Goal: Check status: Check status

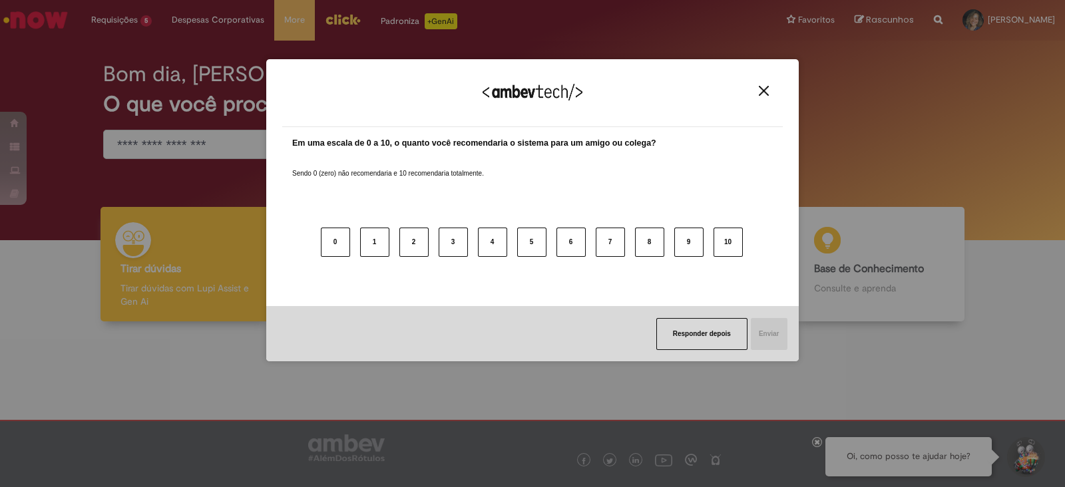
click at [756, 95] on button "Close" at bounding box center [764, 90] width 18 height 11
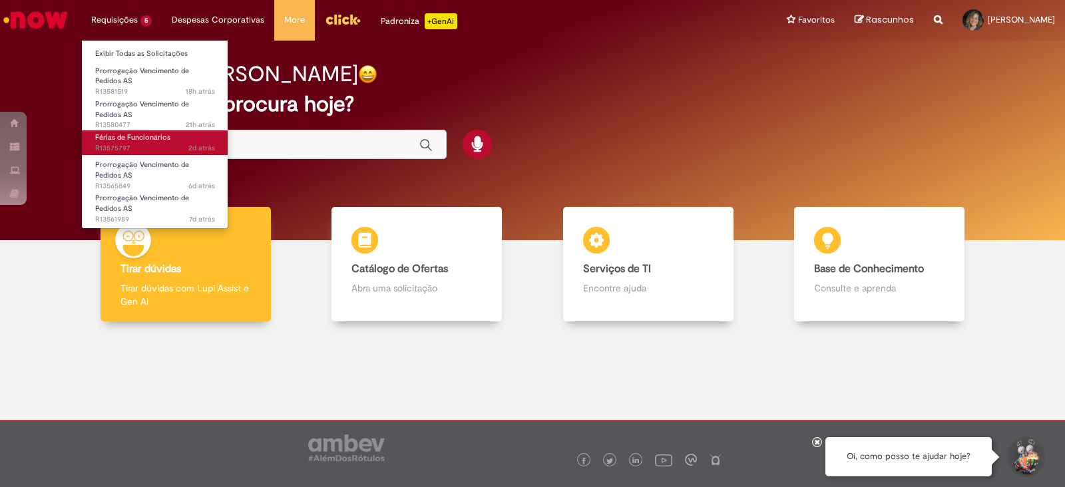
click at [145, 133] on span "Férias de Funcionários" at bounding box center [132, 138] width 75 height 10
click at [162, 144] on span "2d atrás 2 dias atrás R13575797" at bounding box center [155, 148] width 120 height 11
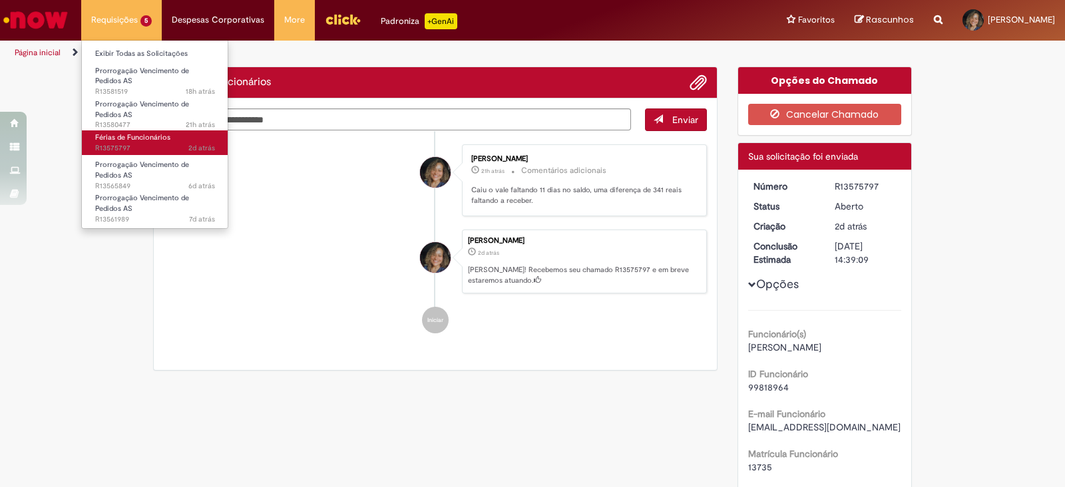
click at [162, 144] on span "2d atrás 2 dias atrás R13575797" at bounding box center [155, 148] width 120 height 11
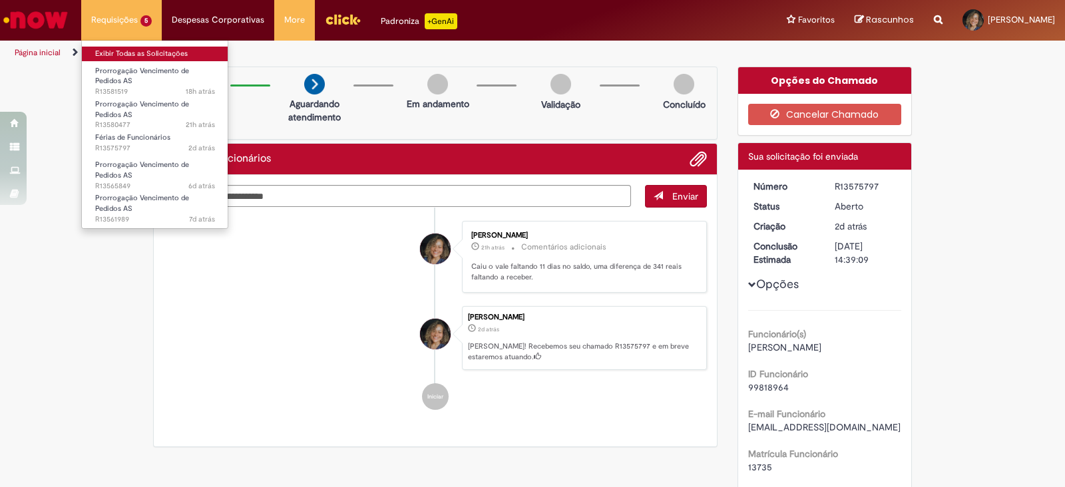
click at [100, 55] on link "Exibir Todas as Solicitações" at bounding box center [155, 54] width 147 height 15
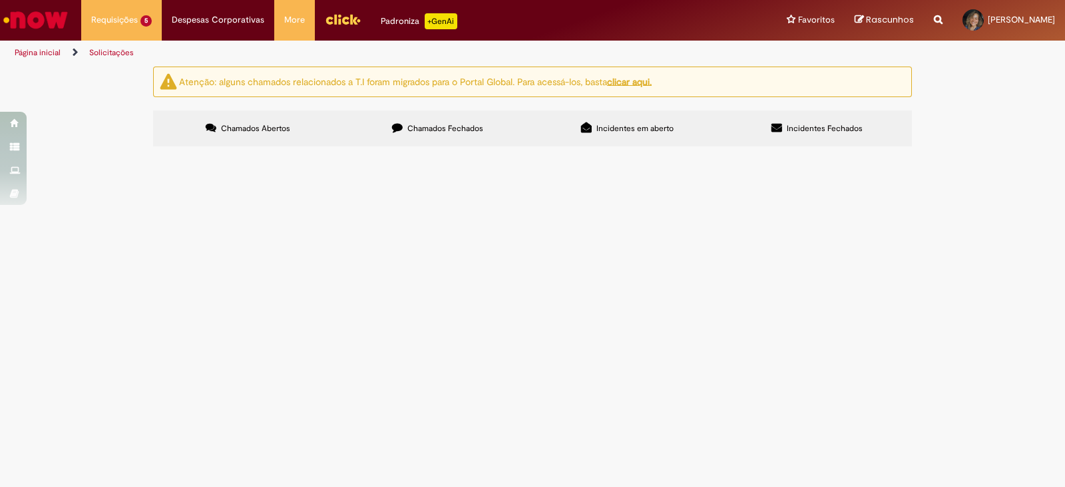
click at [451, 135] on label "Chamados Fechados" at bounding box center [438, 129] width 190 height 36
click at [0, 0] on span "R13562400" at bounding box center [0, 0] width 0 height 0
